Goal: Task Accomplishment & Management: Manage account settings

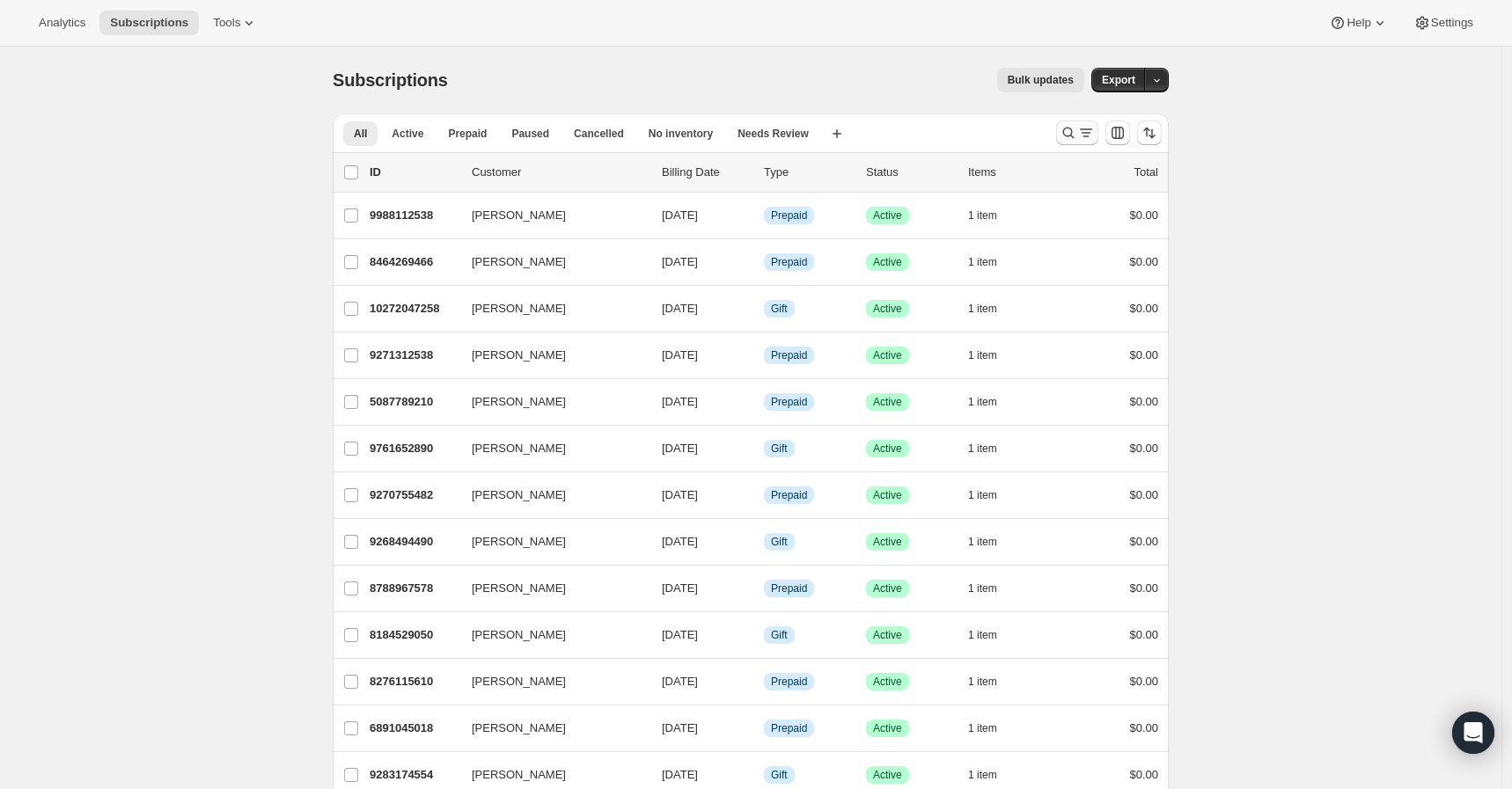
click at [1073, 133] on icon "Search and filter results" at bounding box center [1068, 133] width 18 height 18
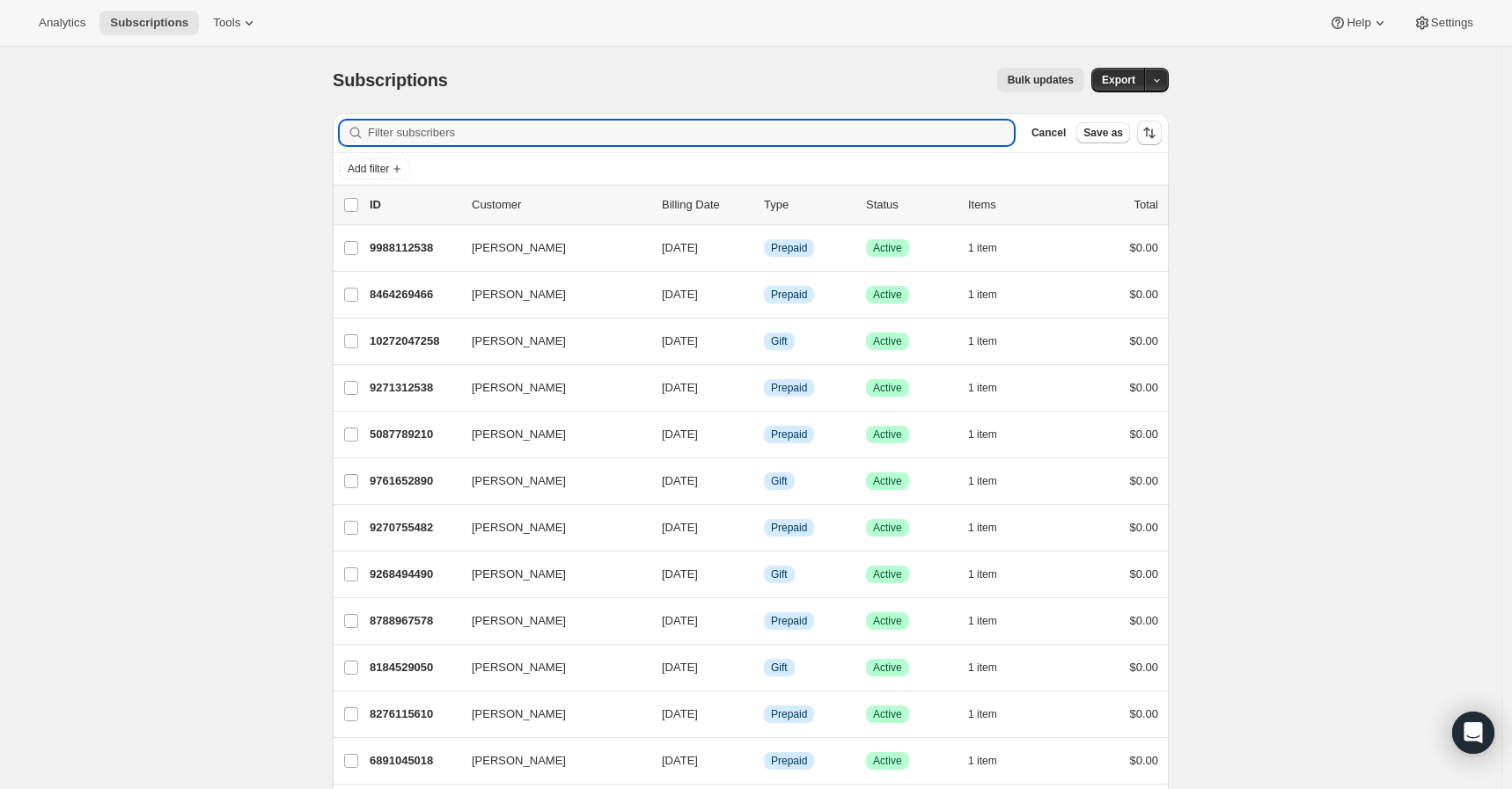
paste input "[EMAIL_ADDRESS][DOMAIN_NAME]"
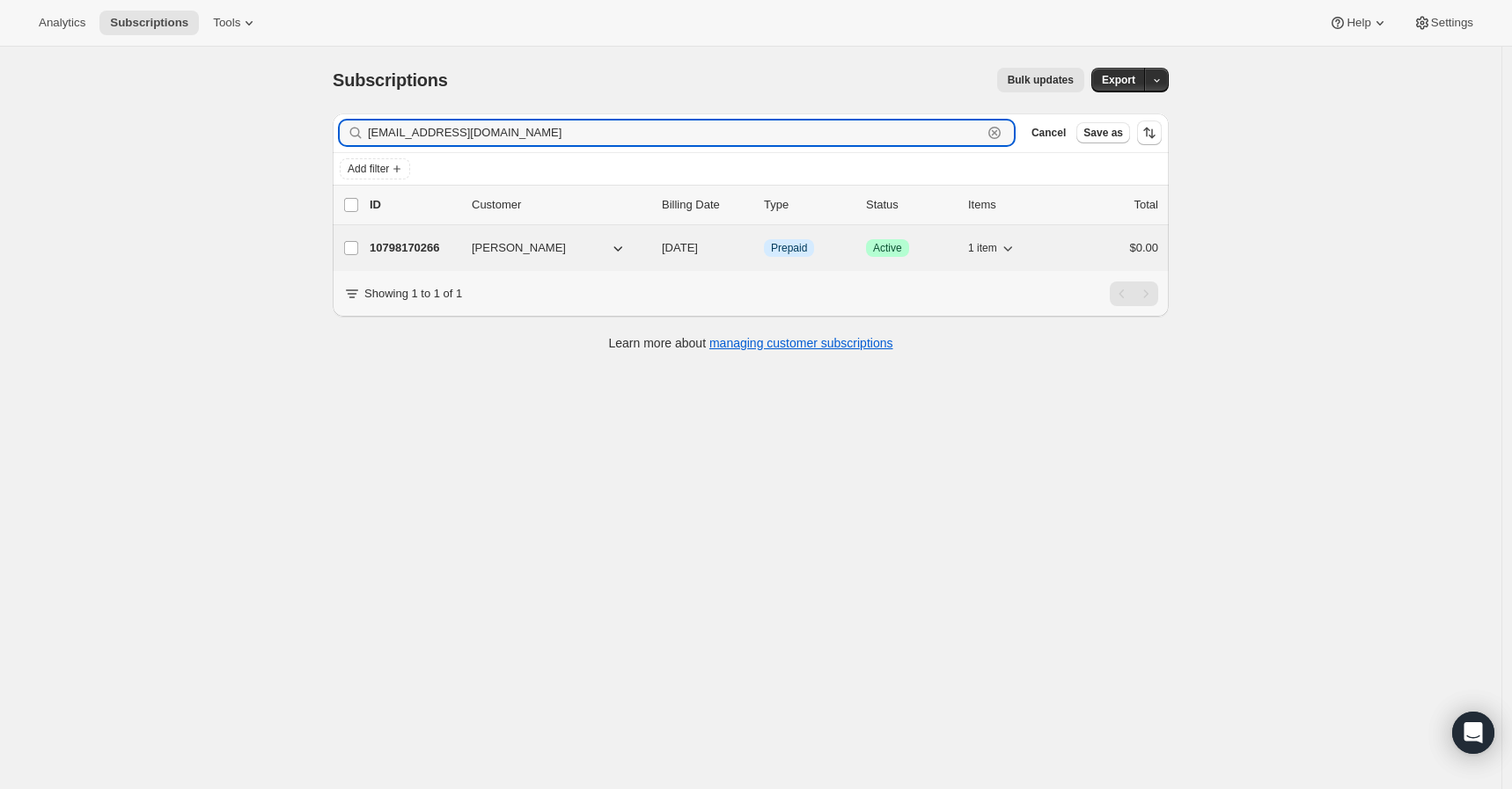
type input "[EMAIL_ADDRESS][DOMAIN_NAME]"
click at [415, 247] on p "10798170266" at bounding box center [413, 248] width 88 height 18
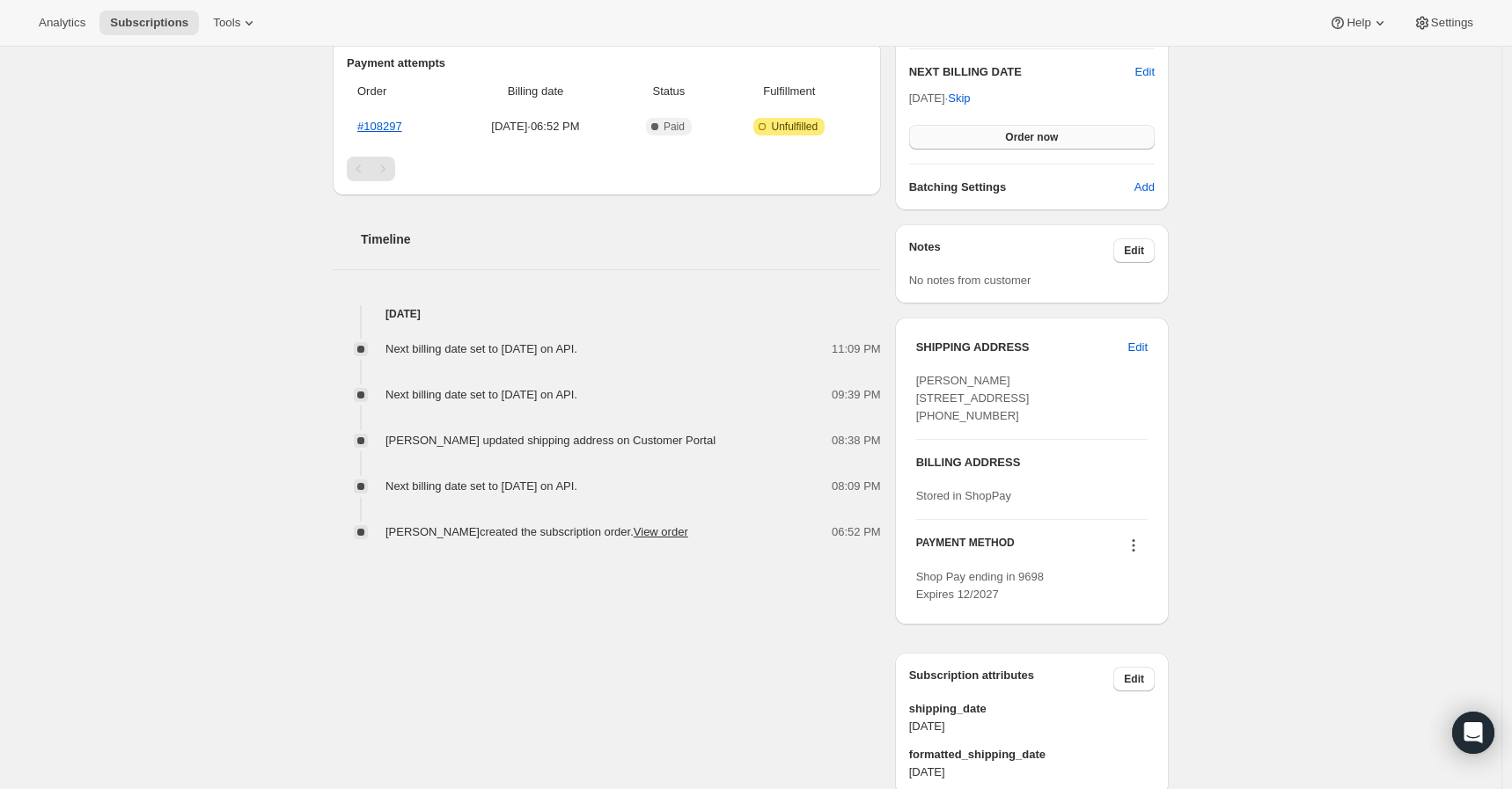
scroll to position [489, 0]
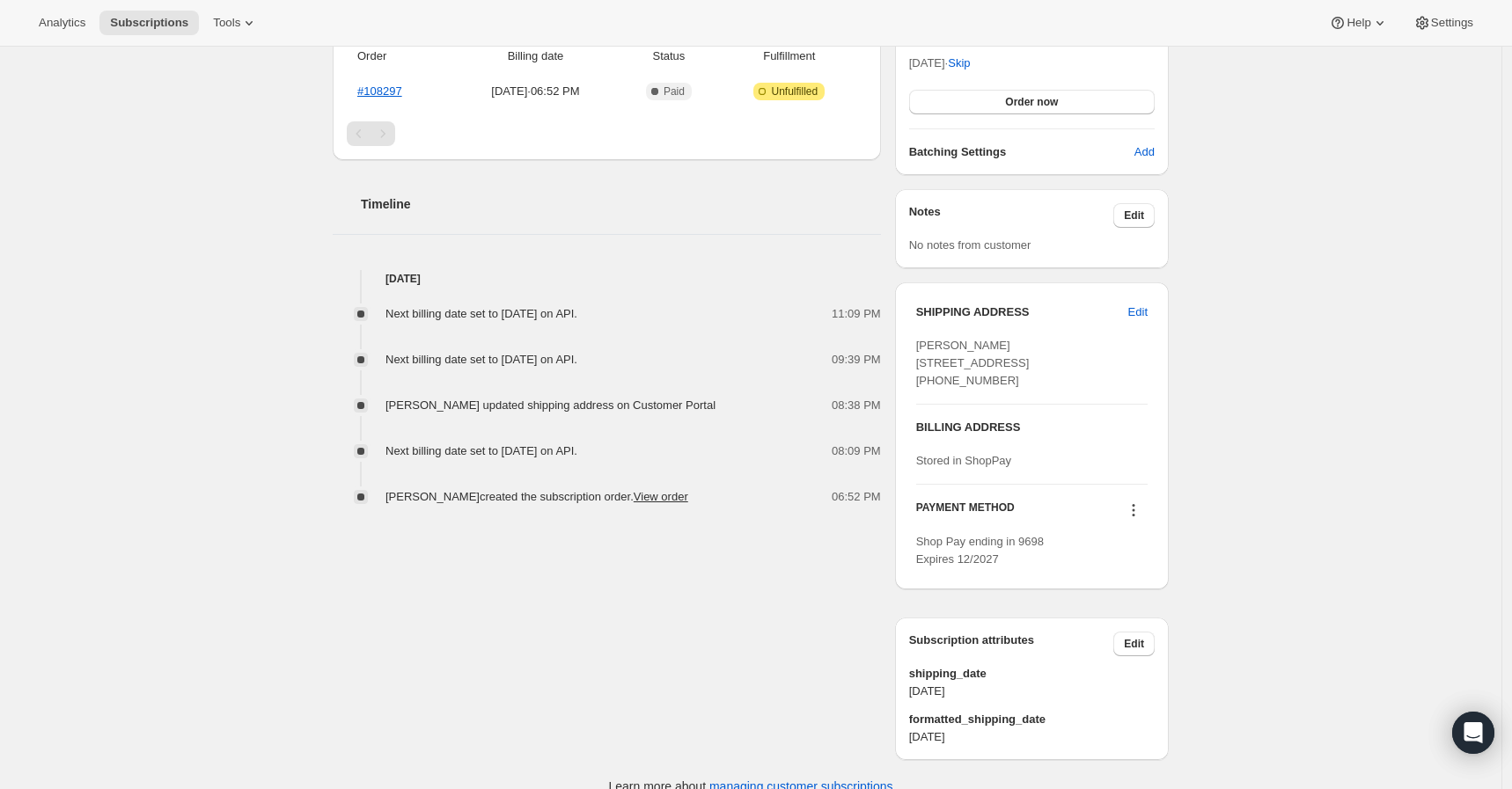
click at [336, 234] on div "[PERSON_NAME] [EMAIL_ADDRESS][DOMAIN_NAME] · [PHONE_NUMBER] 1 subscription $539…" at bounding box center [743, 185] width 850 height 1148
